Goal: Task Accomplishment & Management: Use online tool/utility

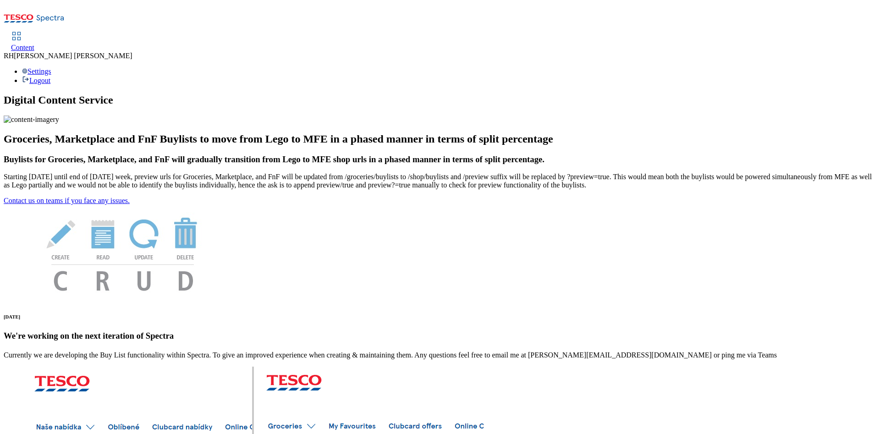
click at [34, 44] on span "Content" at bounding box center [22, 48] width 23 height 8
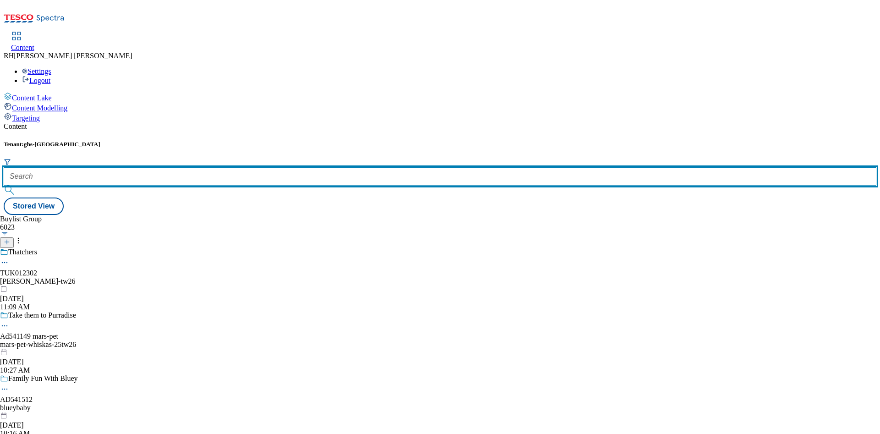
click at [199, 167] on input "text" at bounding box center [440, 176] width 873 height 18
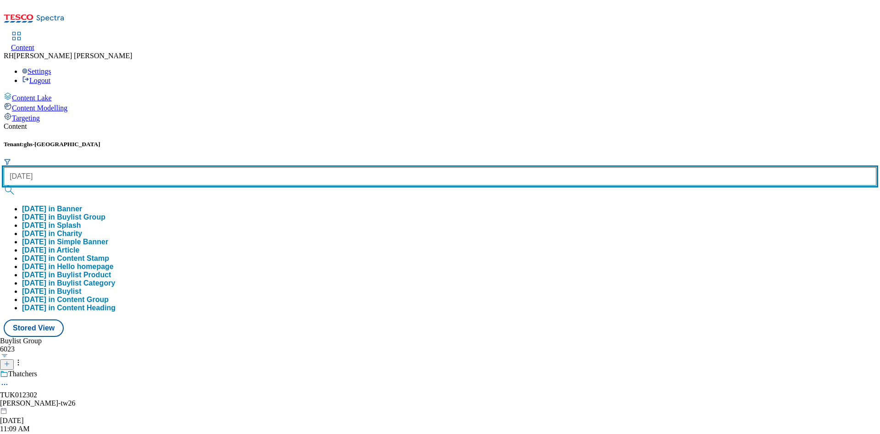
type input "halloween"
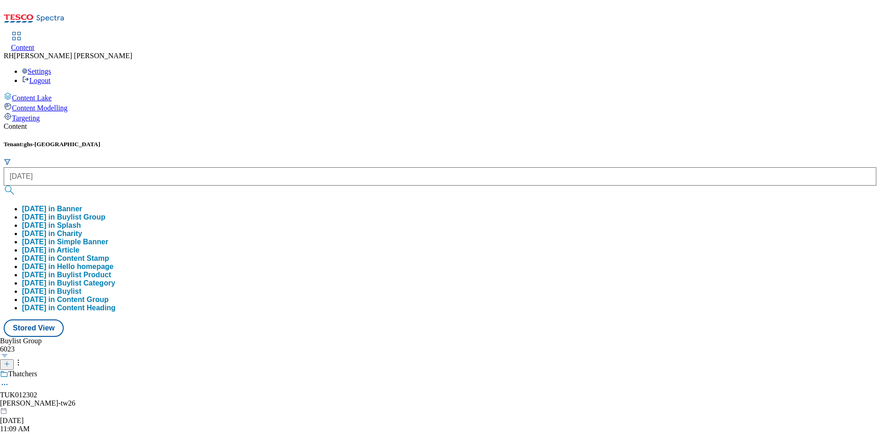
click at [105, 213] on button "halloween in Buylist Group" at bounding box center [63, 217] width 83 height 8
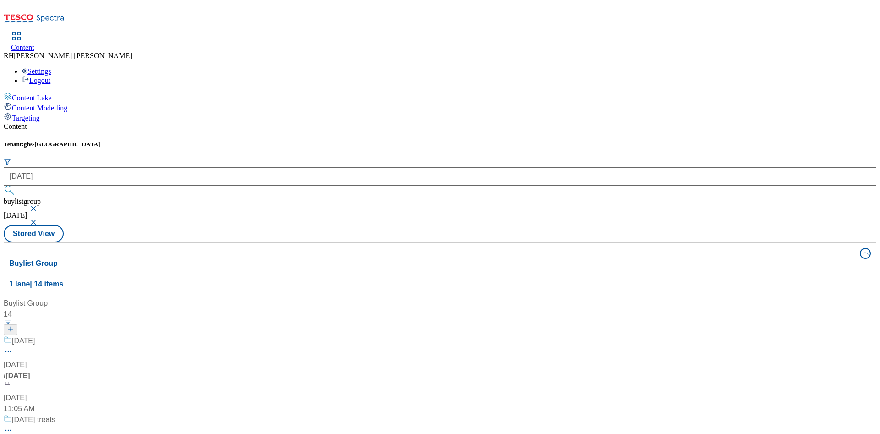
scroll to position [456, 0]
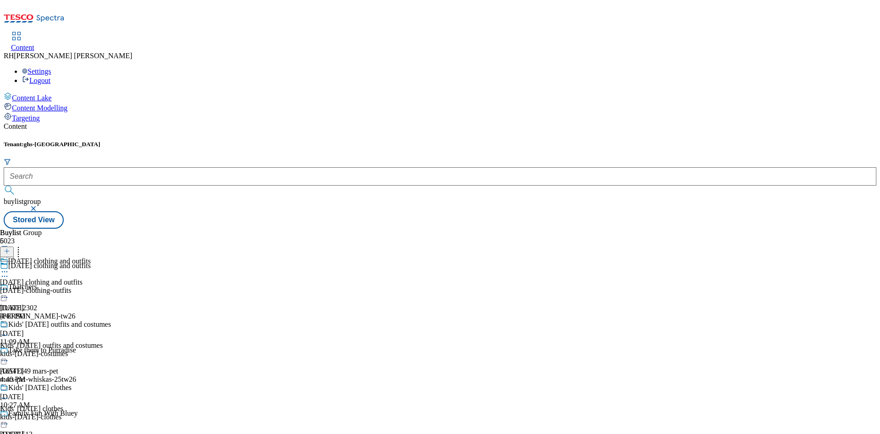
scroll to position [55, 0]
click at [112, 320] on div "Kids' Halloween outfits and costumes Kids' Halloween outfits and costumes kids-…" at bounding box center [56, 351] width 112 height 63
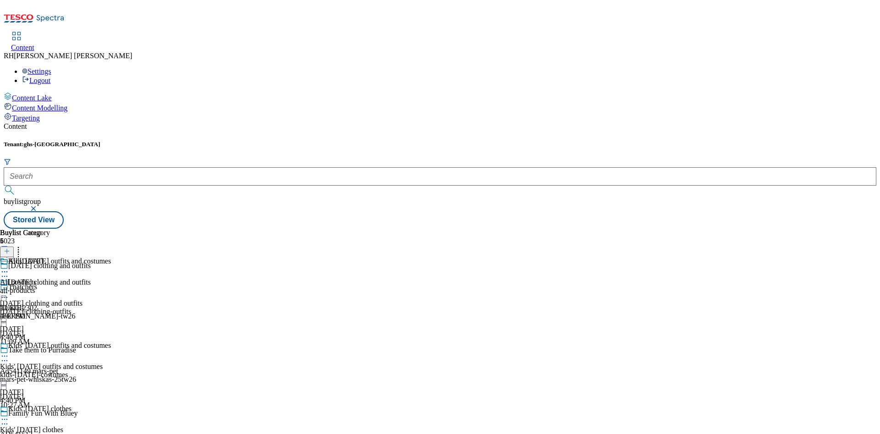
click at [9, 352] on icon at bounding box center [4, 356] width 9 height 9
click at [39, 372] on span "Edit" at bounding box center [33, 375] width 11 height 7
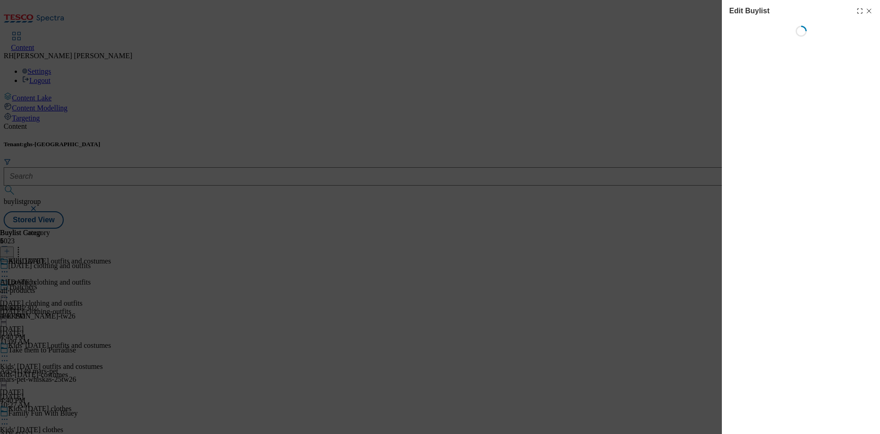
select select "seasonal"
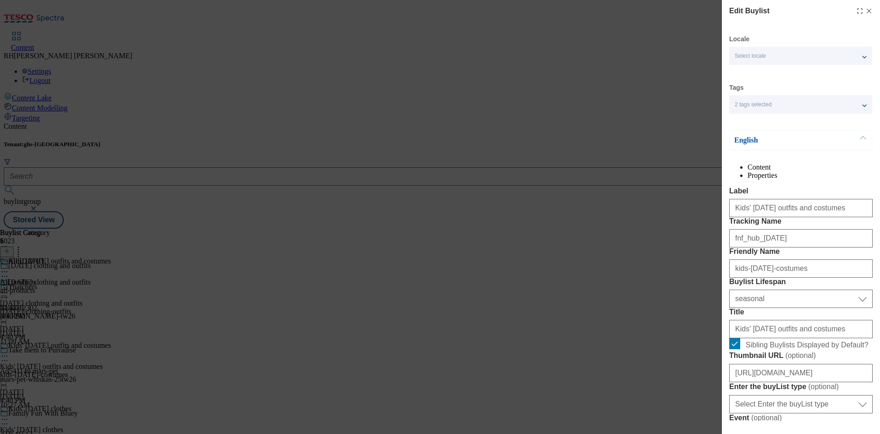
select select "Banner"
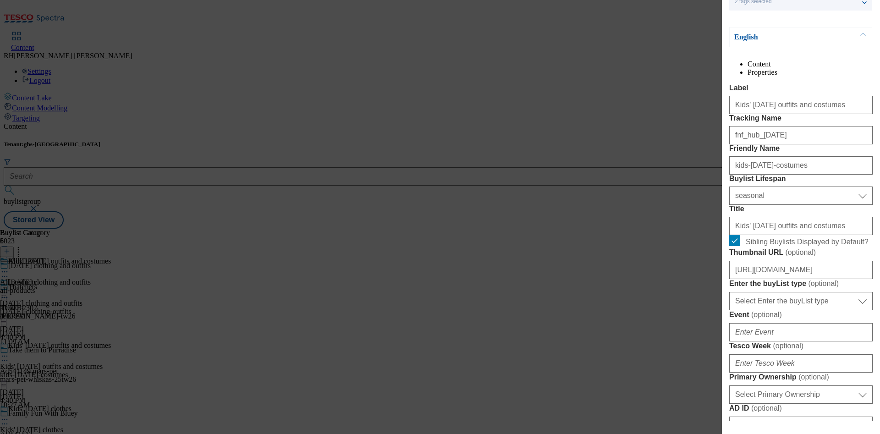
scroll to position [100, 0]
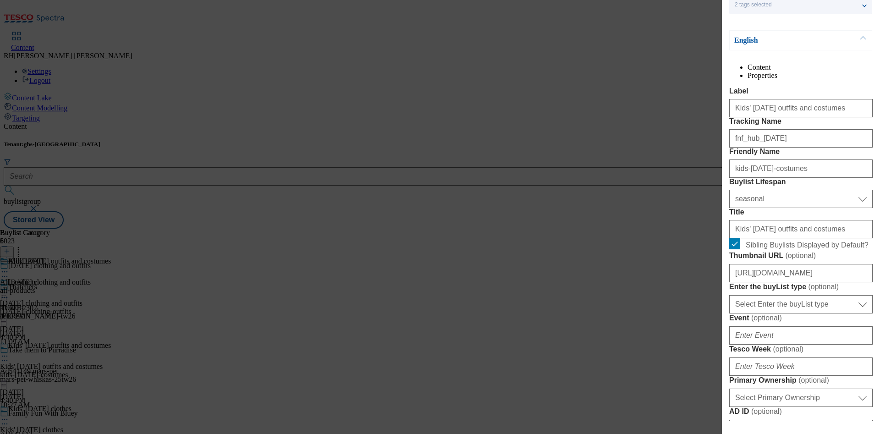
click at [825, 75] on li "Properties" at bounding box center [810, 76] width 125 height 8
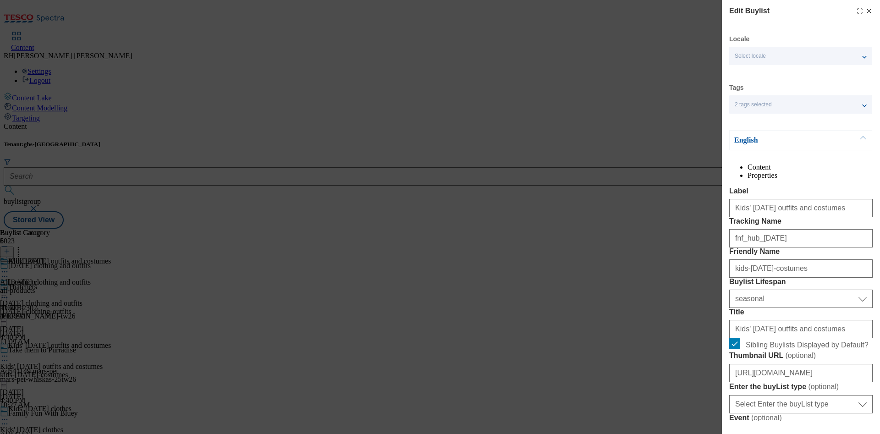
click at [768, 171] on li "Content" at bounding box center [810, 167] width 125 height 8
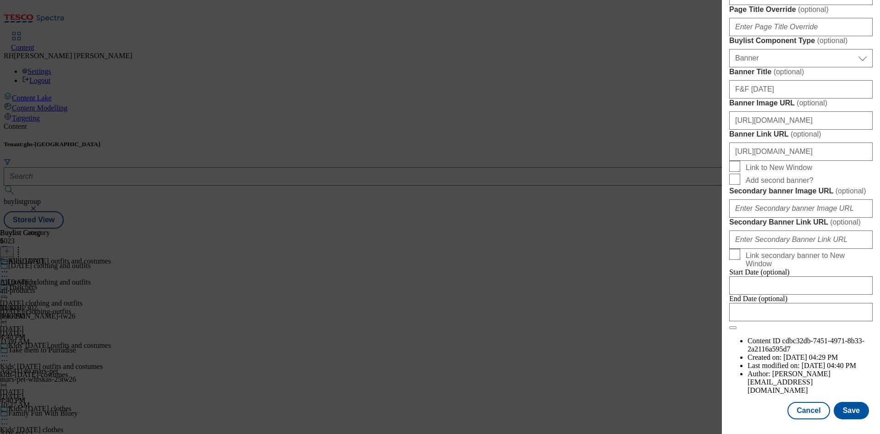
scroll to position [959, 0]
click at [803, 402] on button "Cancel" at bounding box center [809, 410] width 42 height 17
select select "seasonal"
select select "Banner"
